Goal: Information Seeking & Learning: Find specific fact

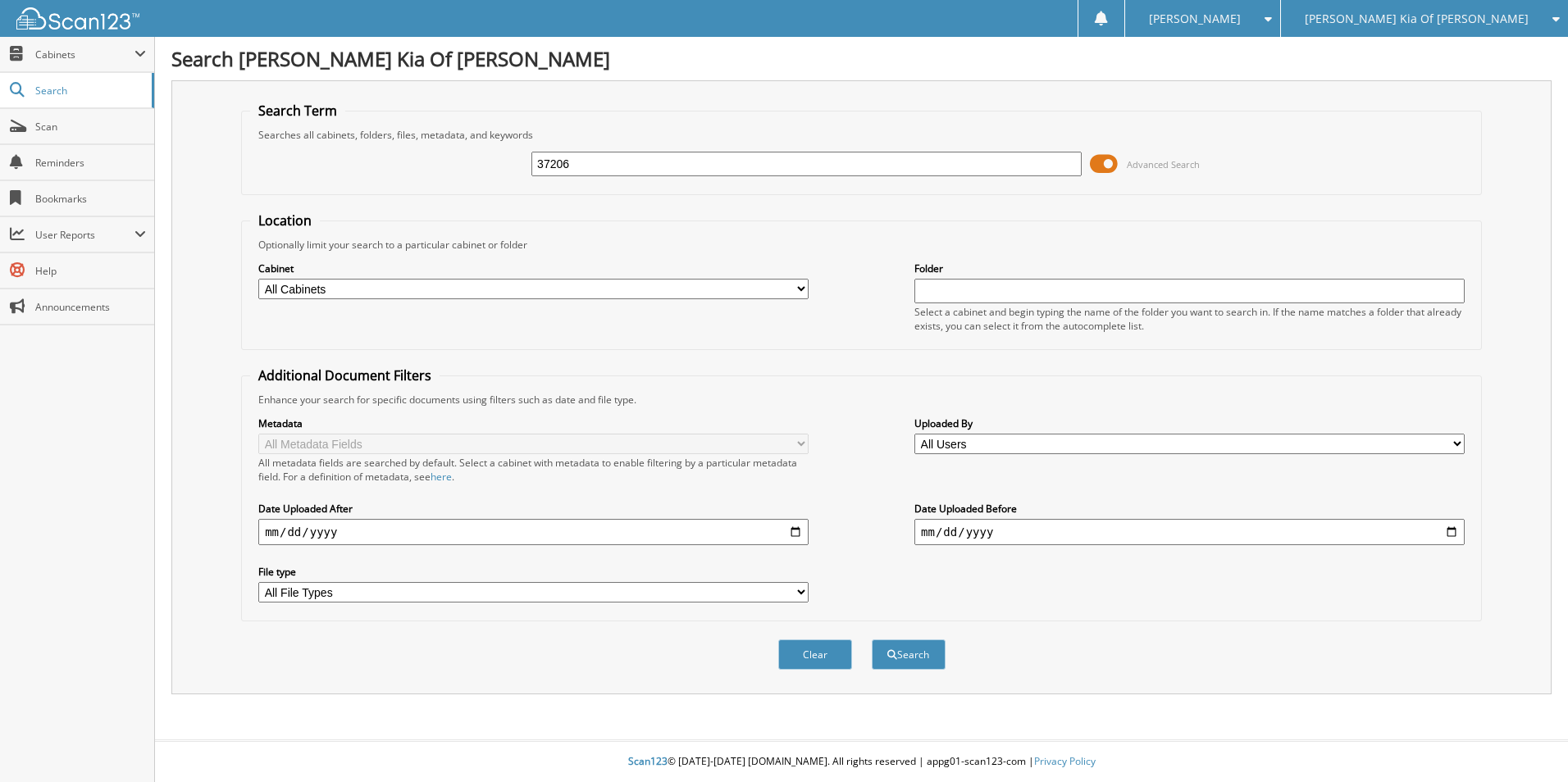
type input "37206"
click at [872, 640] on button "Search" at bounding box center [909, 655] width 73 height 31
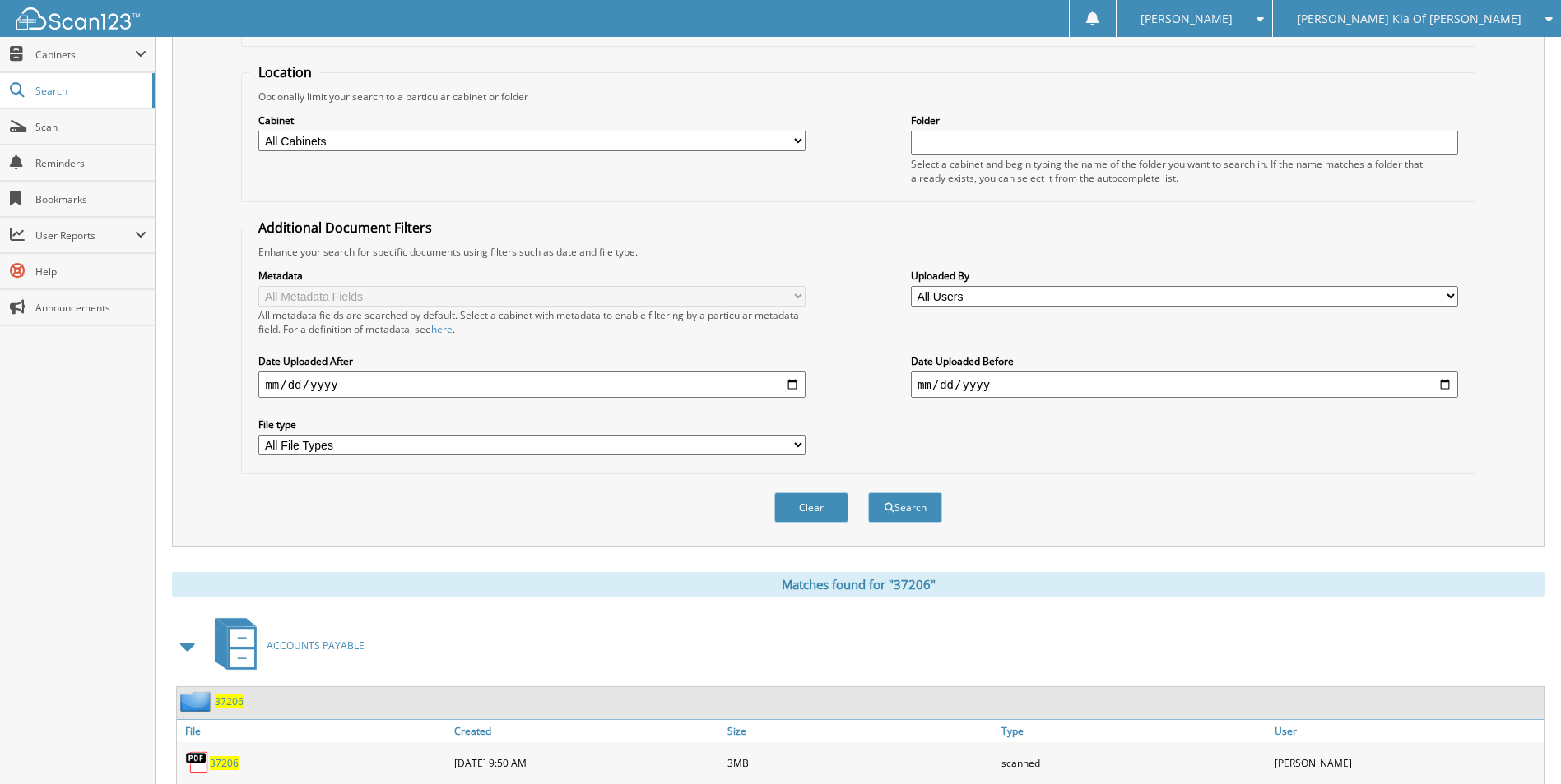
scroll to position [329, 0]
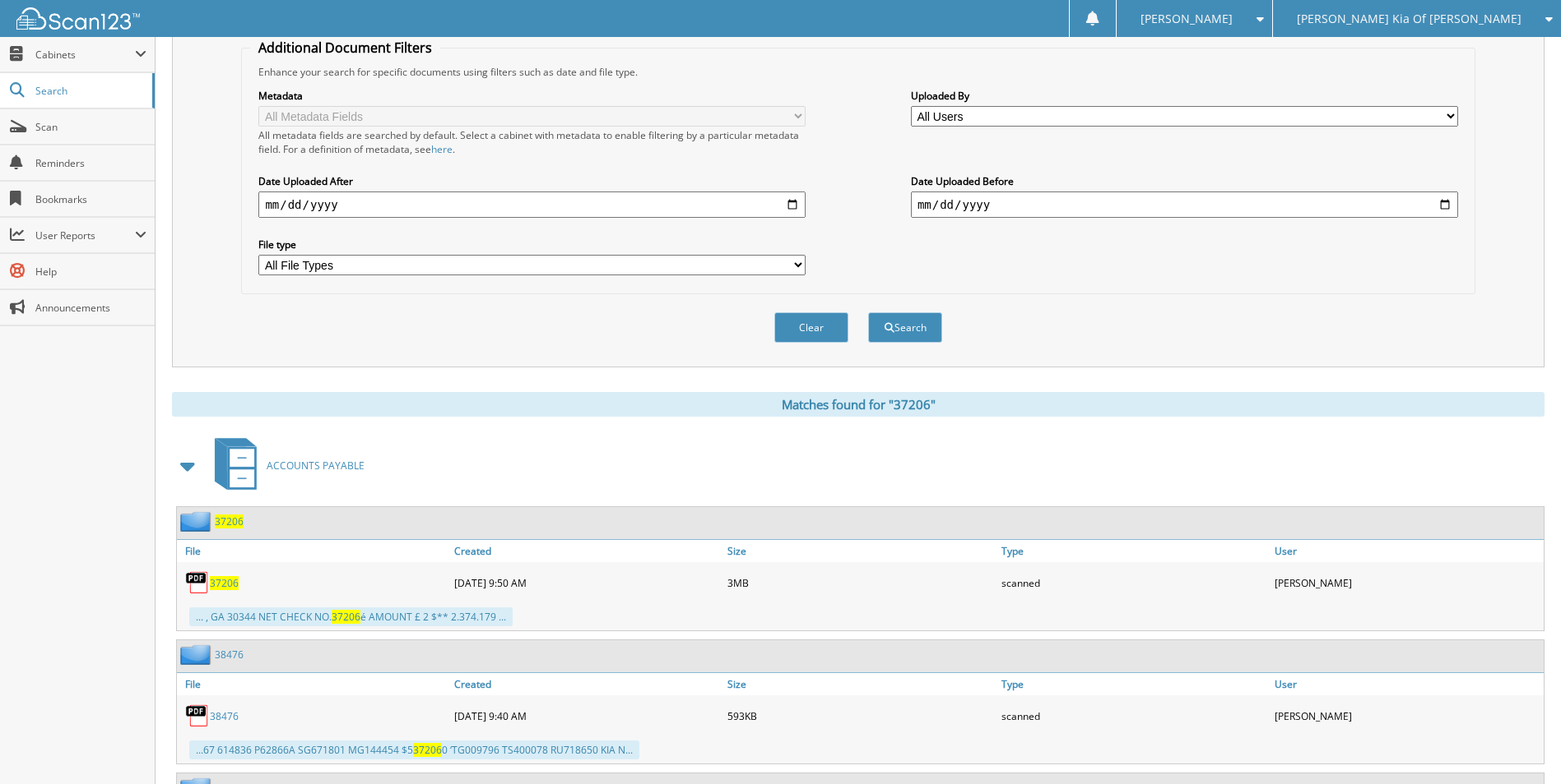
click at [213, 579] on span "37206" at bounding box center [224, 583] width 29 height 14
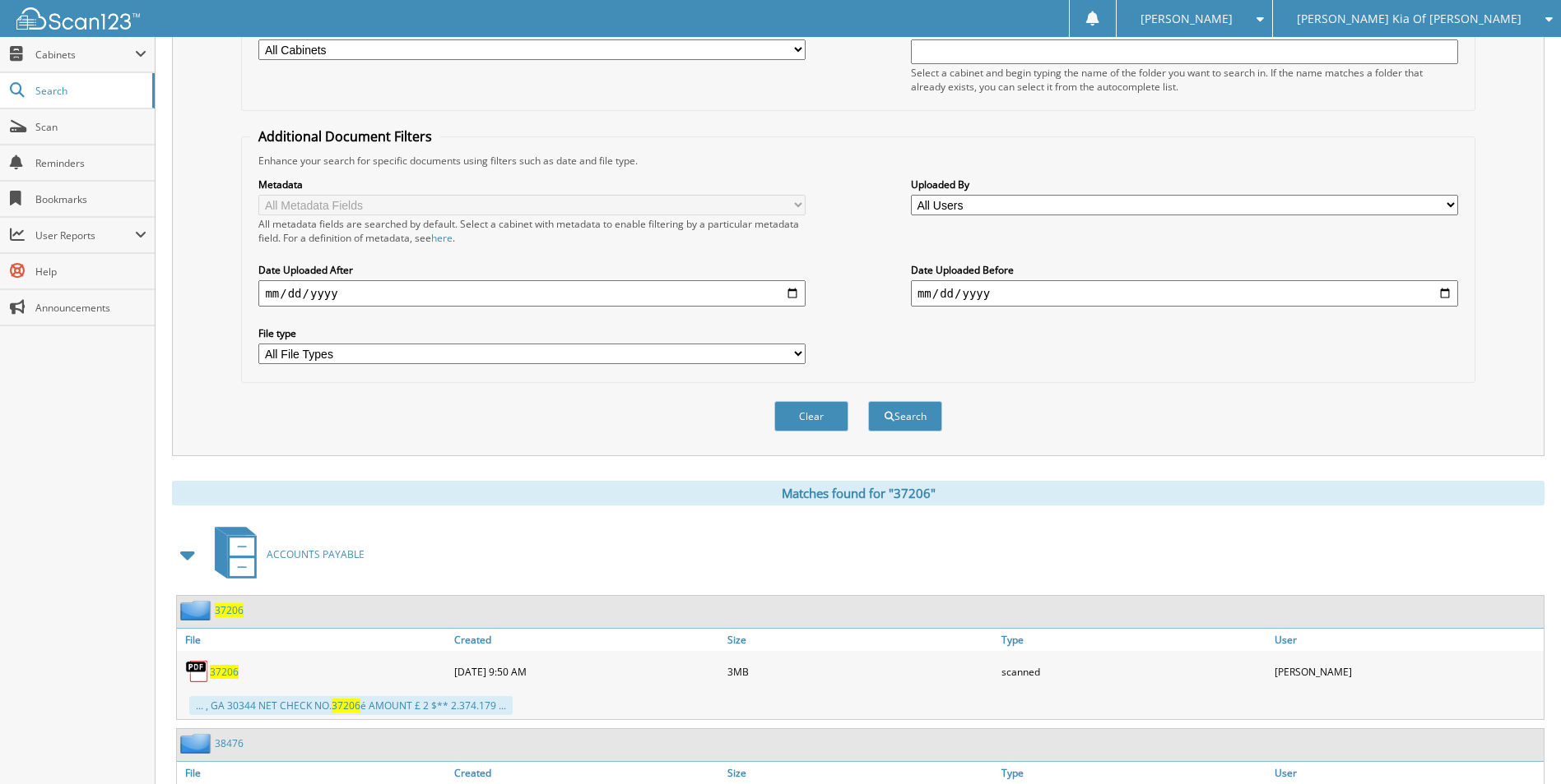
scroll to position [0, 0]
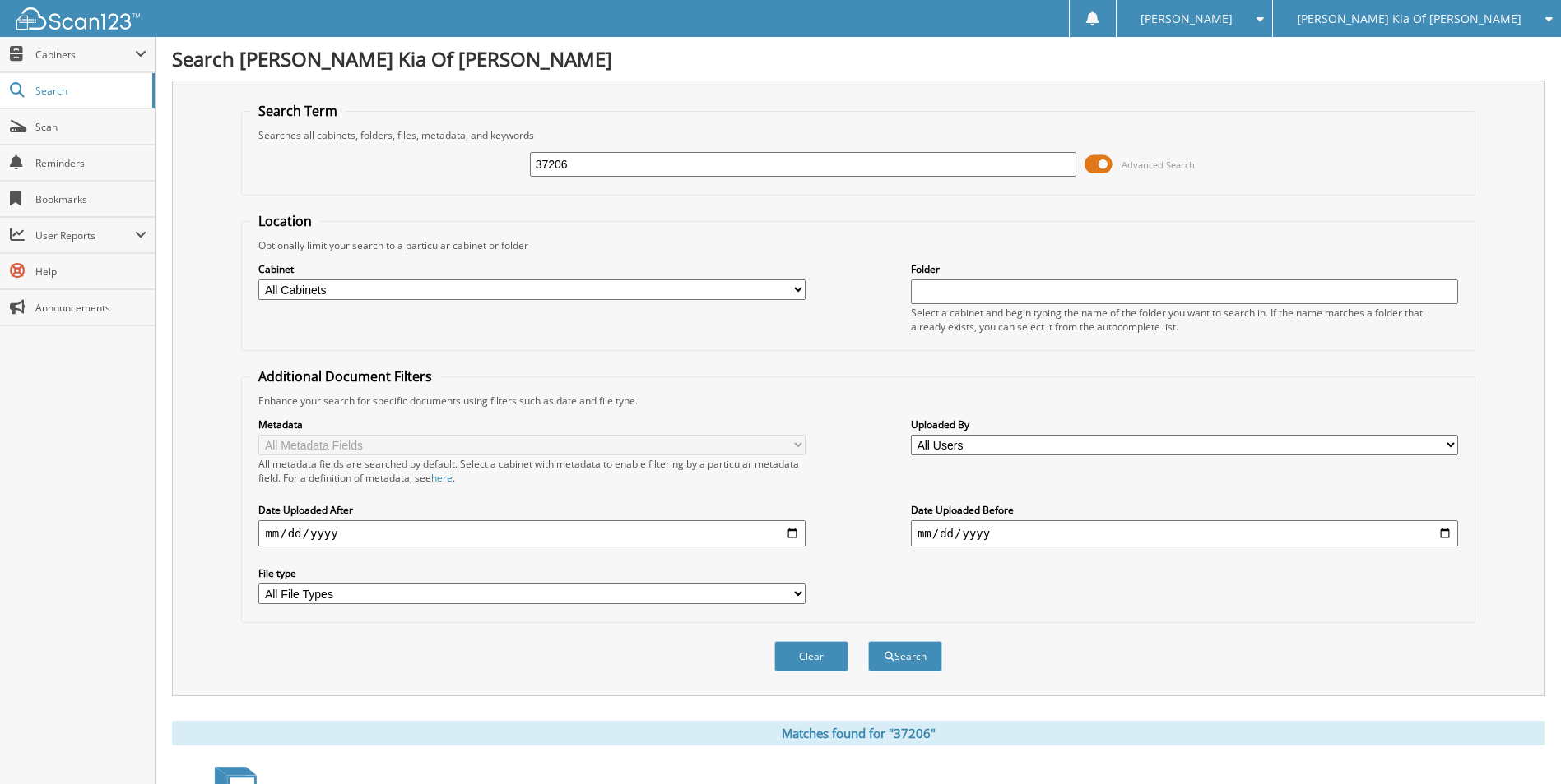
drag, startPoint x: 603, startPoint y: 166, endPoint x: 217, endPoint y: 163, distance: 386.0
click at [219, 163] on div "Search Term Searches all cabinets, folders, files, metadata, and keywords 37206…" at bounding box center [858, 388] width 1373 height 616
click at [613, 165] on input "37206" at bounding box center [803, 164] width 548 height 25
drag, startPoint x: 613, startPoint y: 165, endPoint x: 543, endPoint y: 163, distance: 70.0
click at [543, 163] on input "37206" at bounding box center [803, 164] width 548 height 25
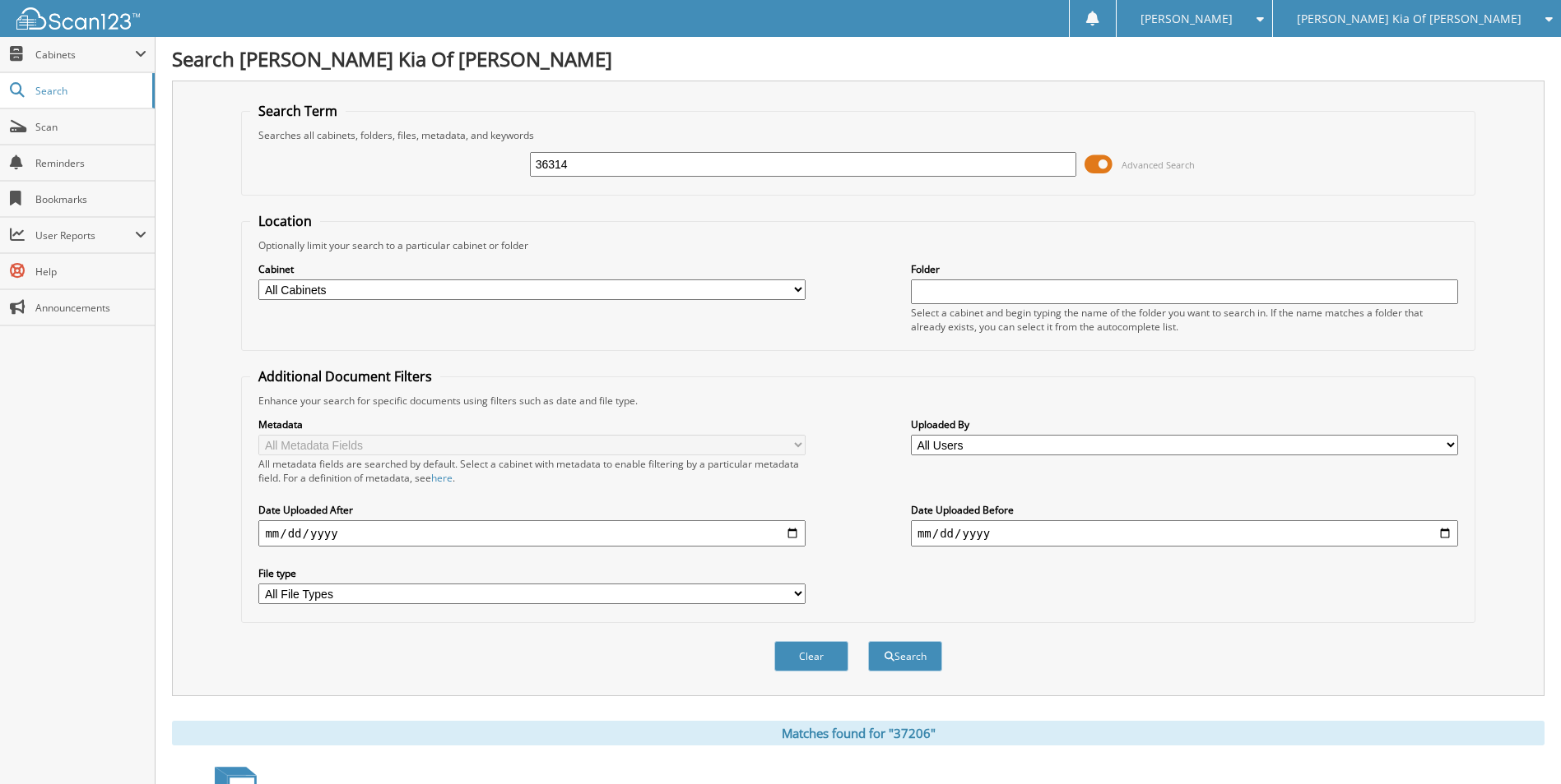
type input "36314"
click at [868, 642] on button "Search" at bounding box center [905, 657] width 74 height 31
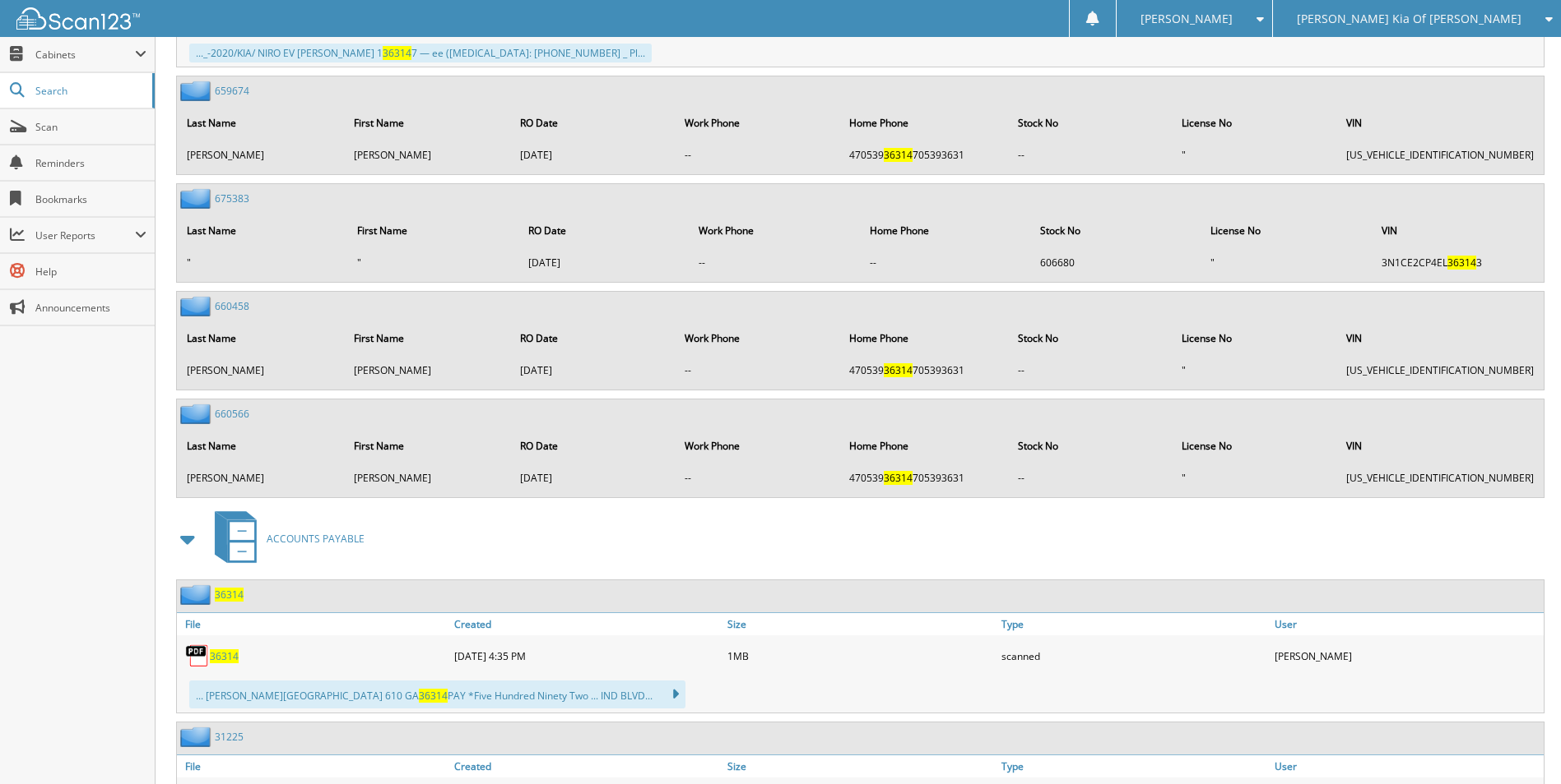
scroll to position [2713, 0]
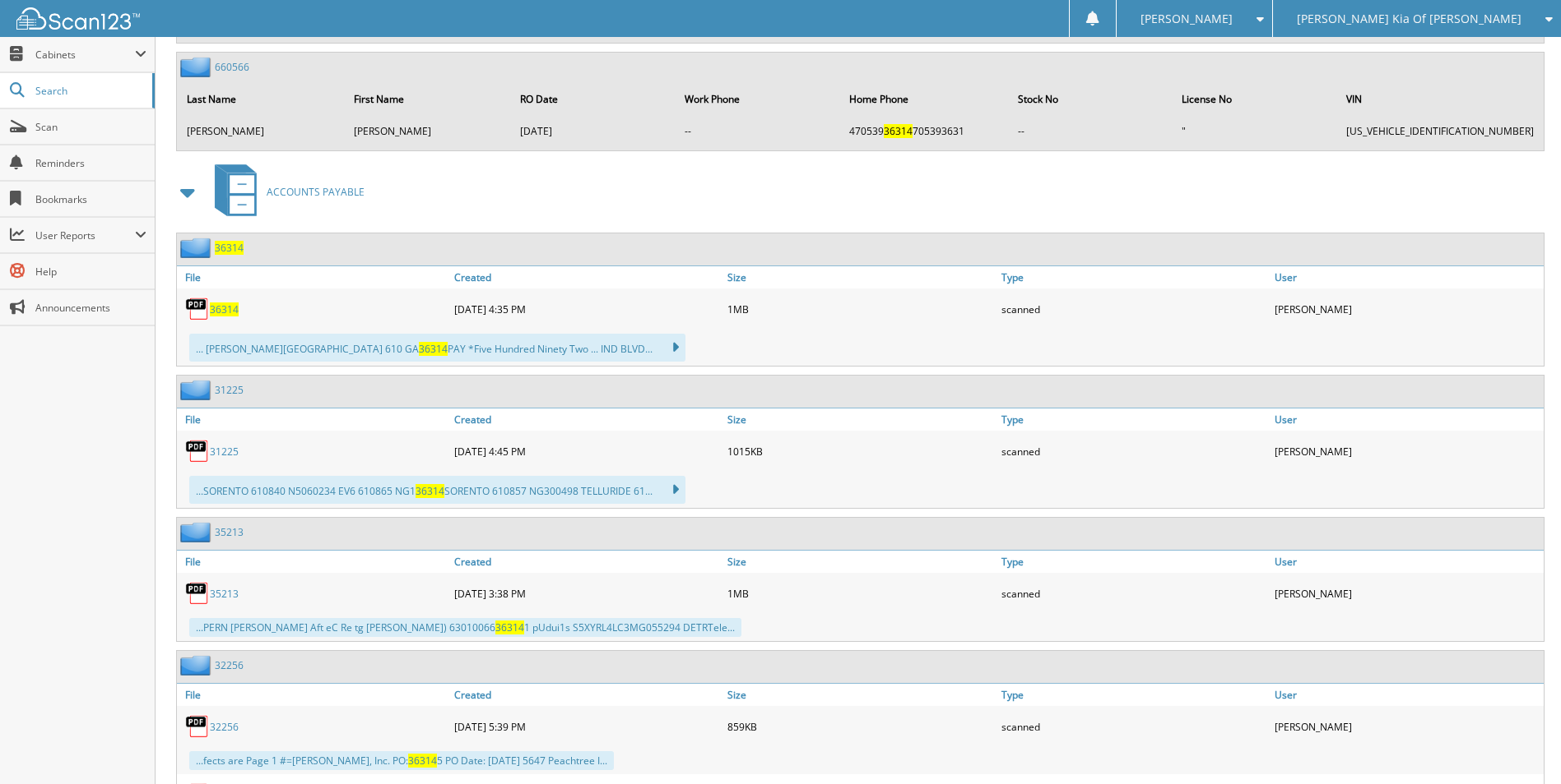
click at [225, 315] on span "36314" at bounding box center [224, 309] width 29 height 14
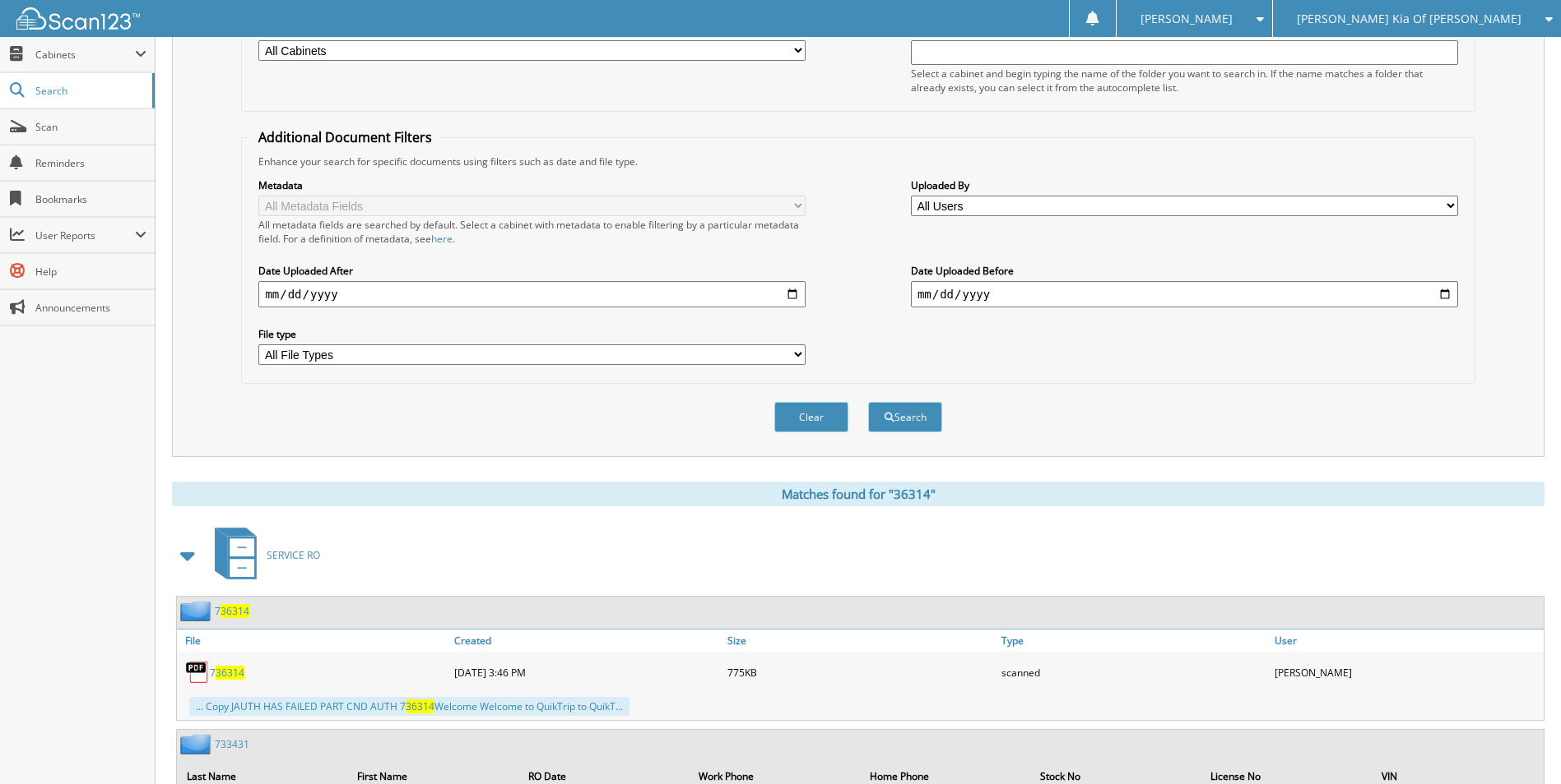
scroll to position [0, 0]
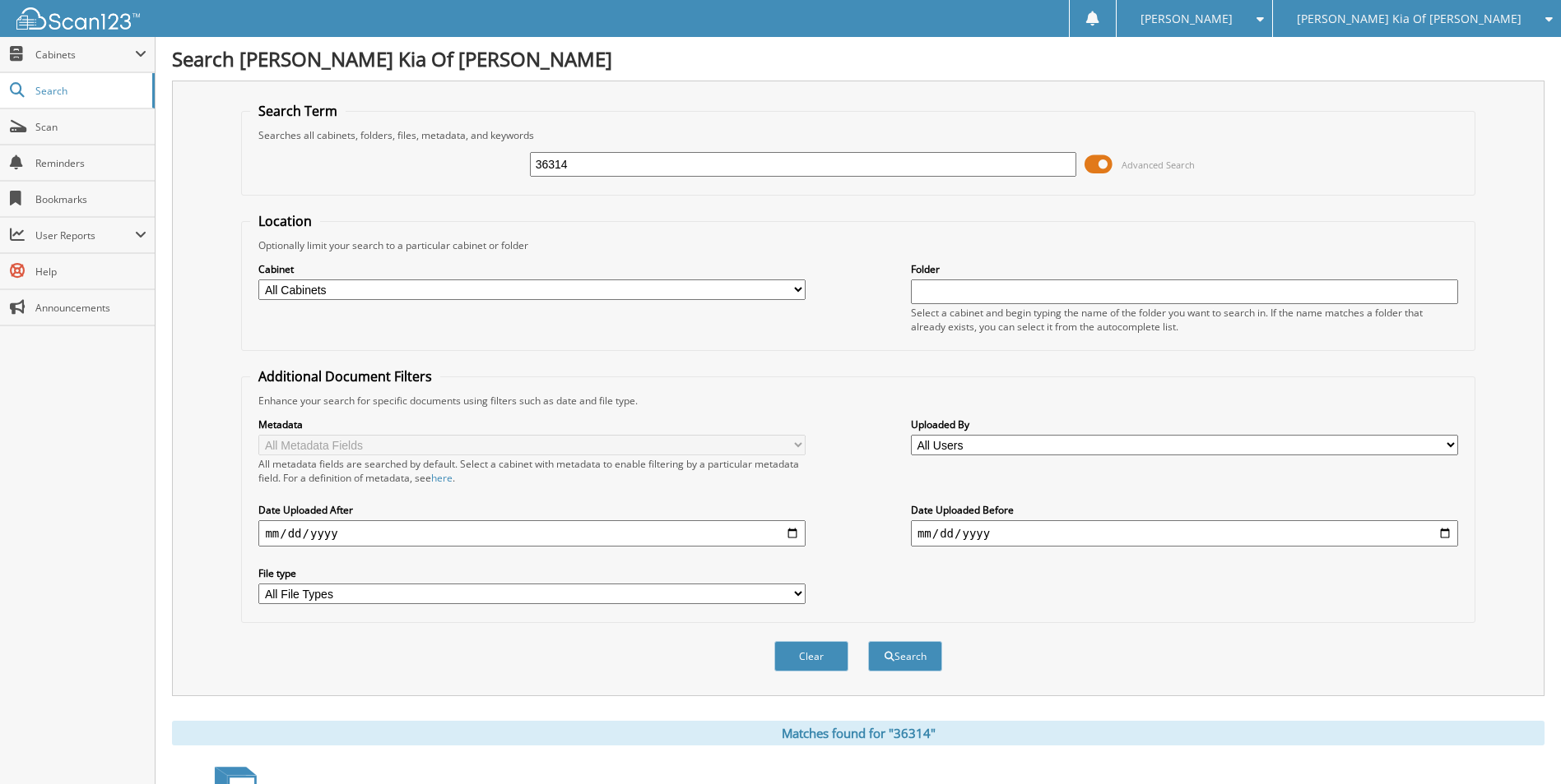
drag, startPoint x: 647, startPoint y: 158, endPoint x: 424, endPoint y: 167, distance: 223.2
click at [424, 167] on div "36314 Advanced Search" at bounding box center [857, 164] width 1216 height 45
drag, startPoint x: 589, startPoint y: 162, endPoint x: 437, endPoint y: 167, distance: 152.1
click at [437, 167] on div "36314 Advanced Search" at bounding box center [857, 164] width 1216 height 45
click at [868, 642] on button "Search" at bounding box center [905, 657] width 74 height 31
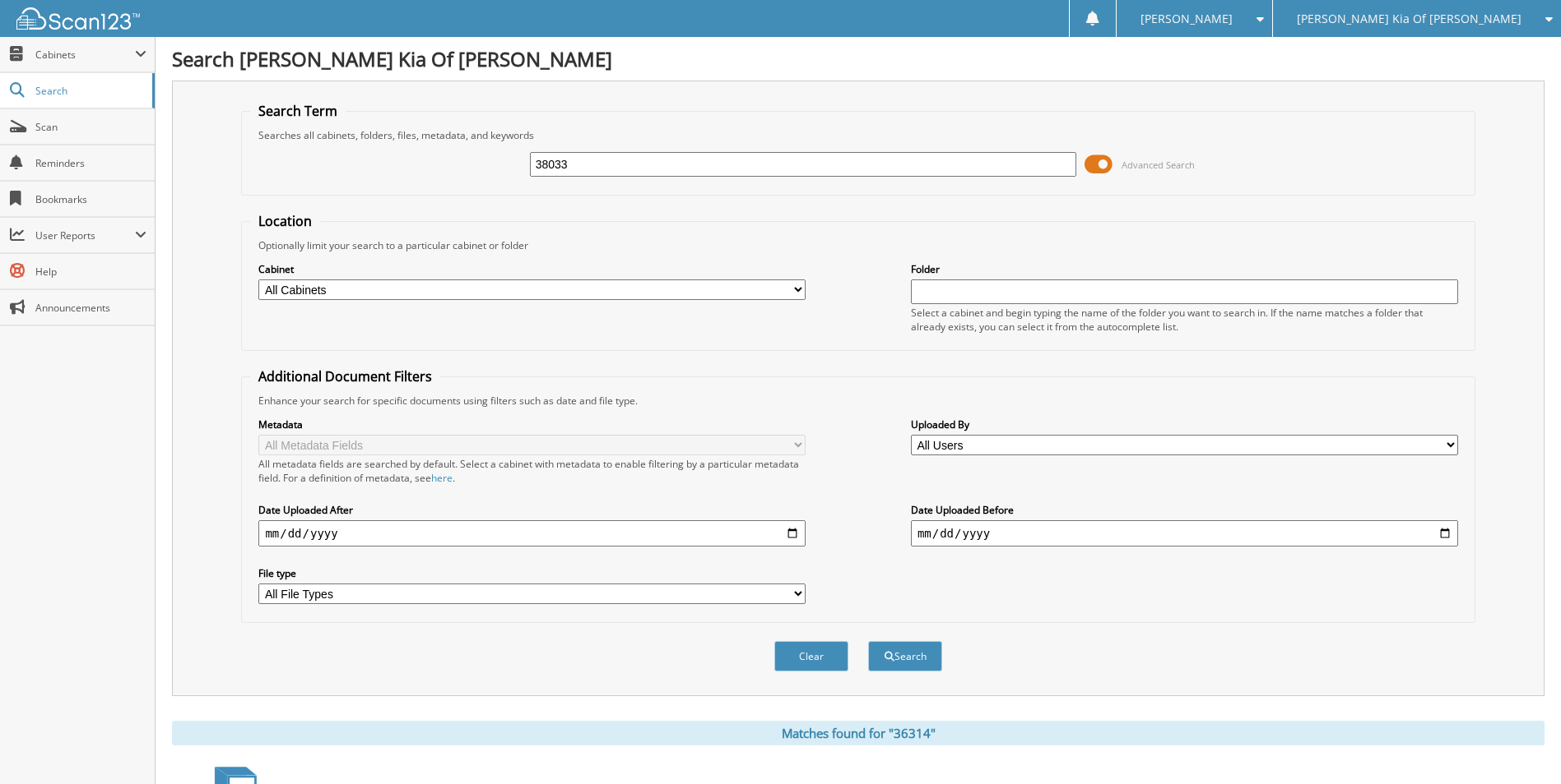
type input "38033."
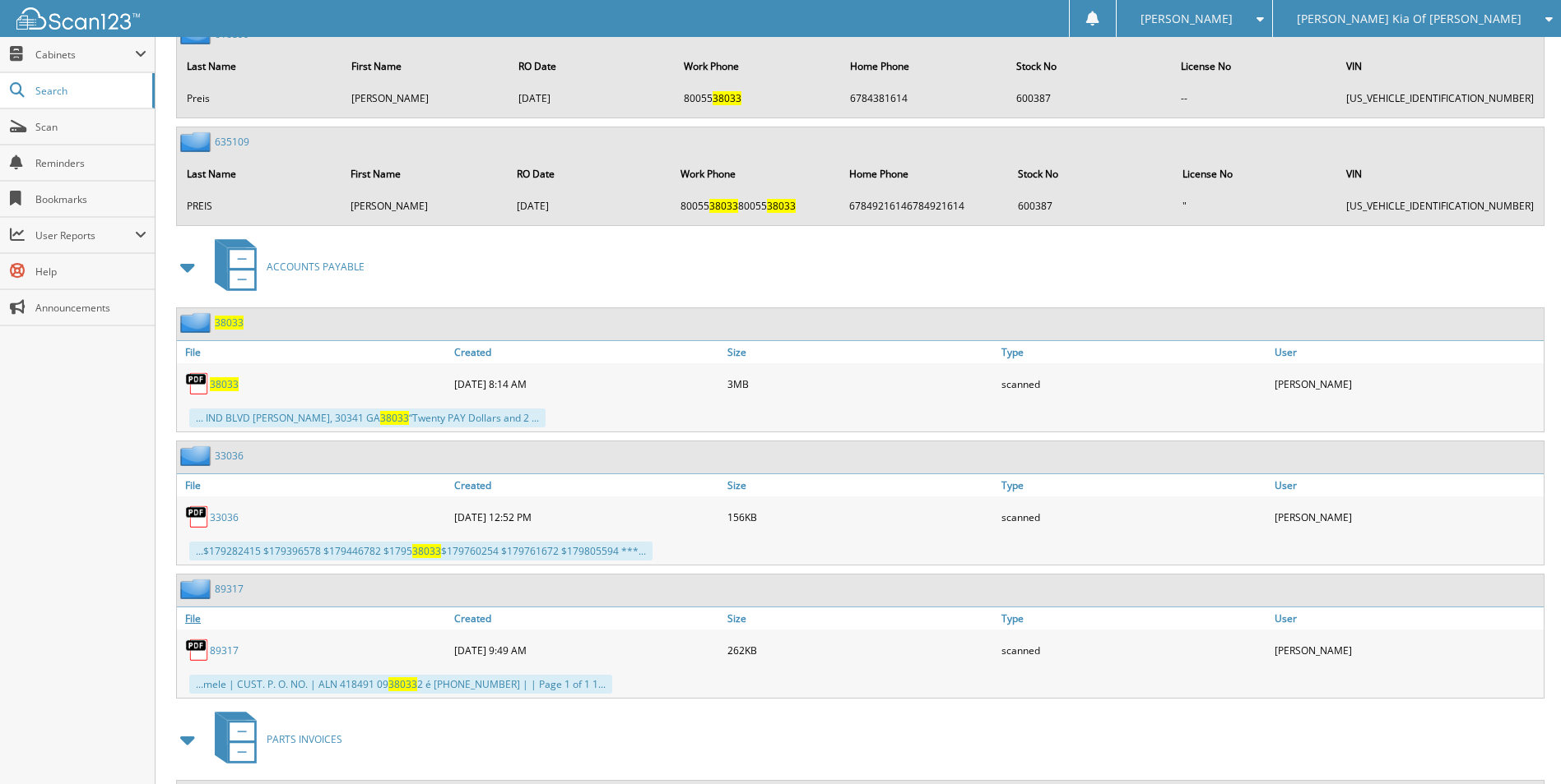
scroll to position [3289, 0]
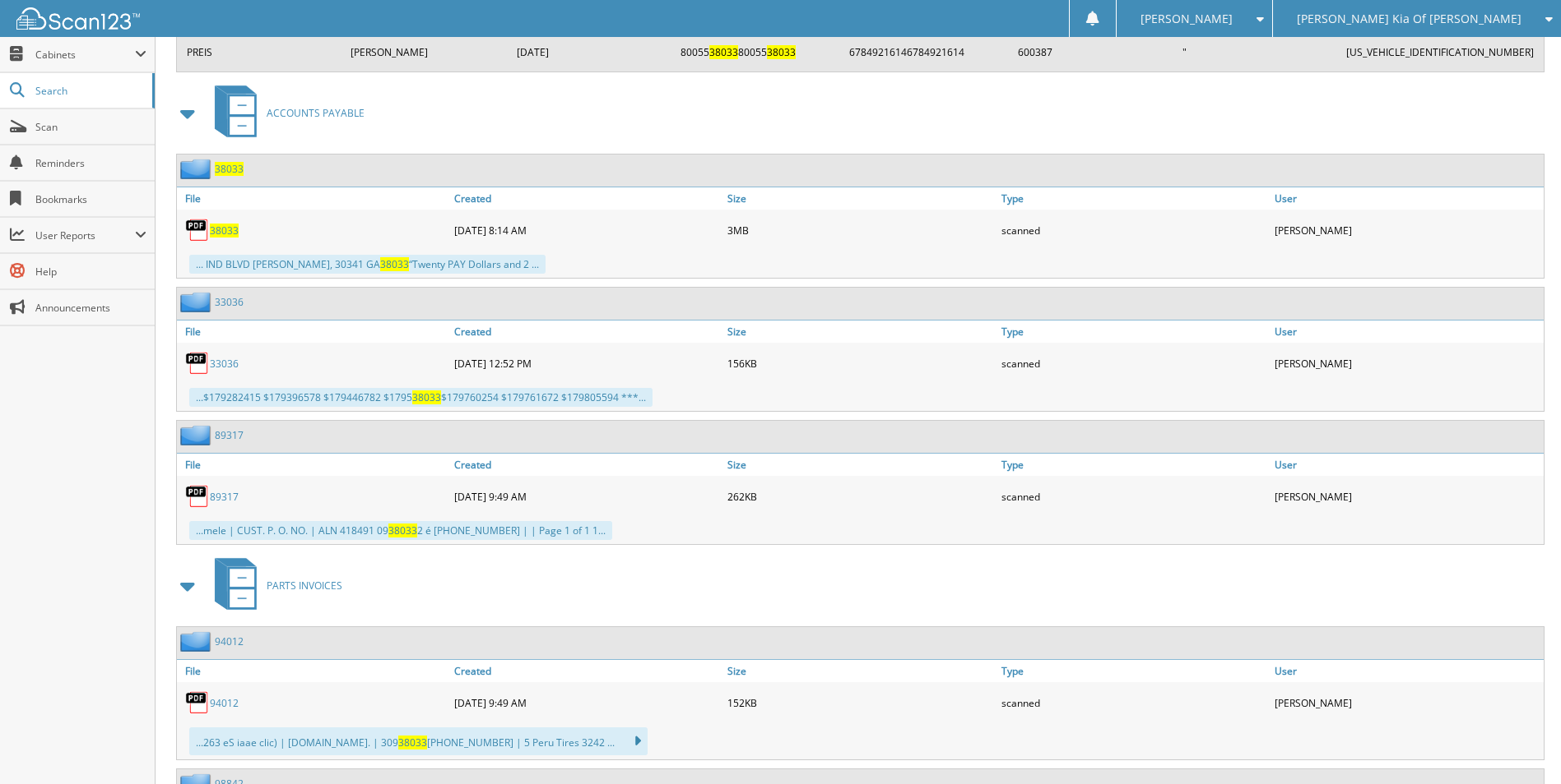
click at [231, 232] on span "38033" at bounding box center [224, 231] width 29 height 14
